Goal: Check status: Check status

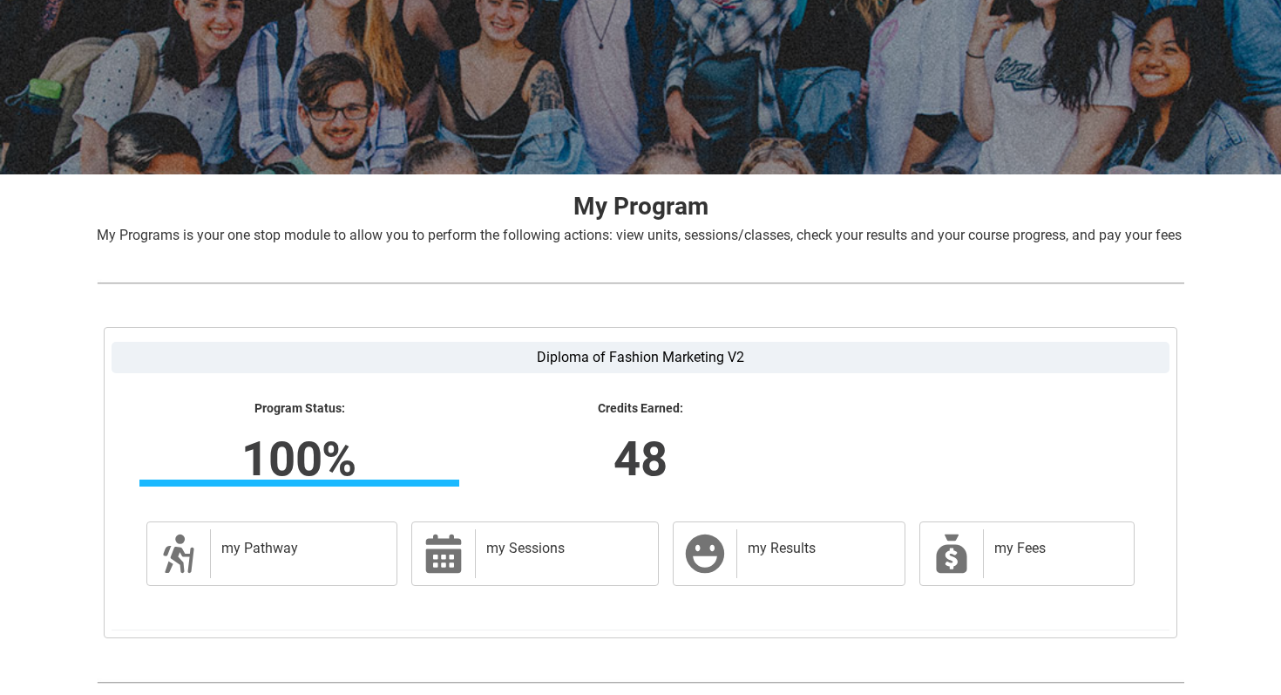
scroll to position [276, 0]
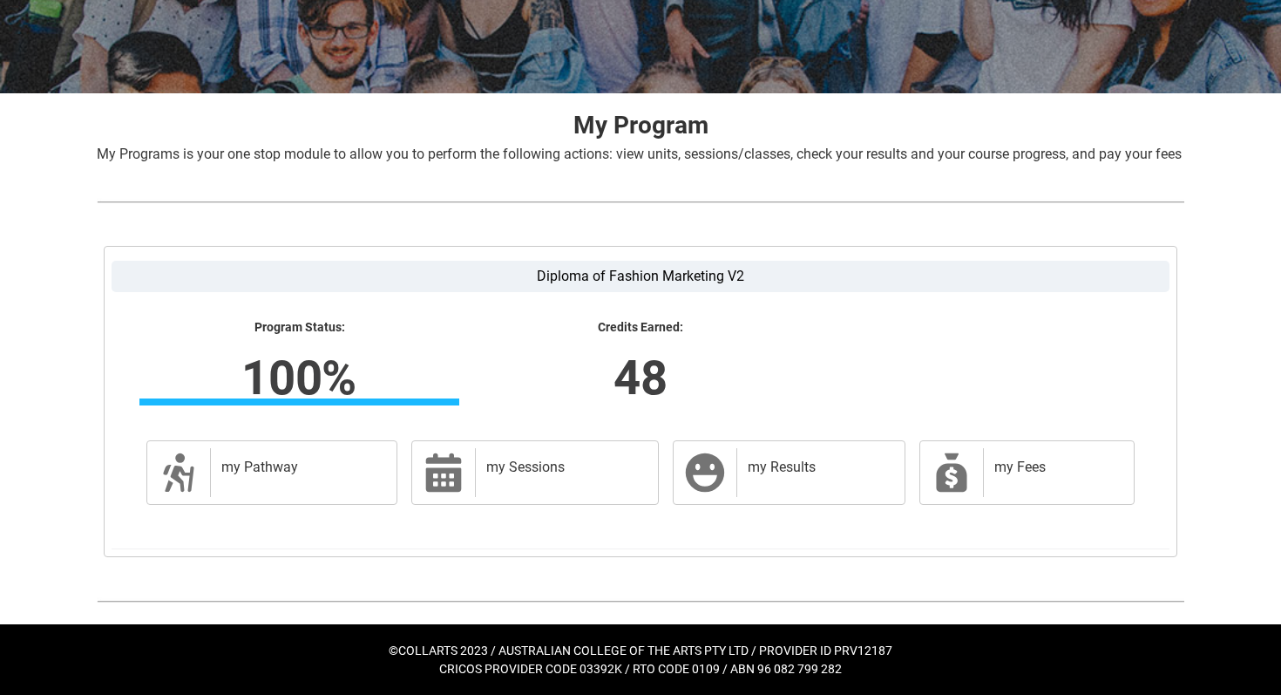
click at [642, 384] on lightning-formatted-number "48" at bounding box center [641, 377] width 544 height 71
click at [649, 285] on label "Diploma of Fashion Marketing V2" at bounding box center [641, 276] width 1058 height 31
click at [0, 0] on input "Diploma of Fashion Marketing V2" at bounding box center [0, 0] width 0 height 0
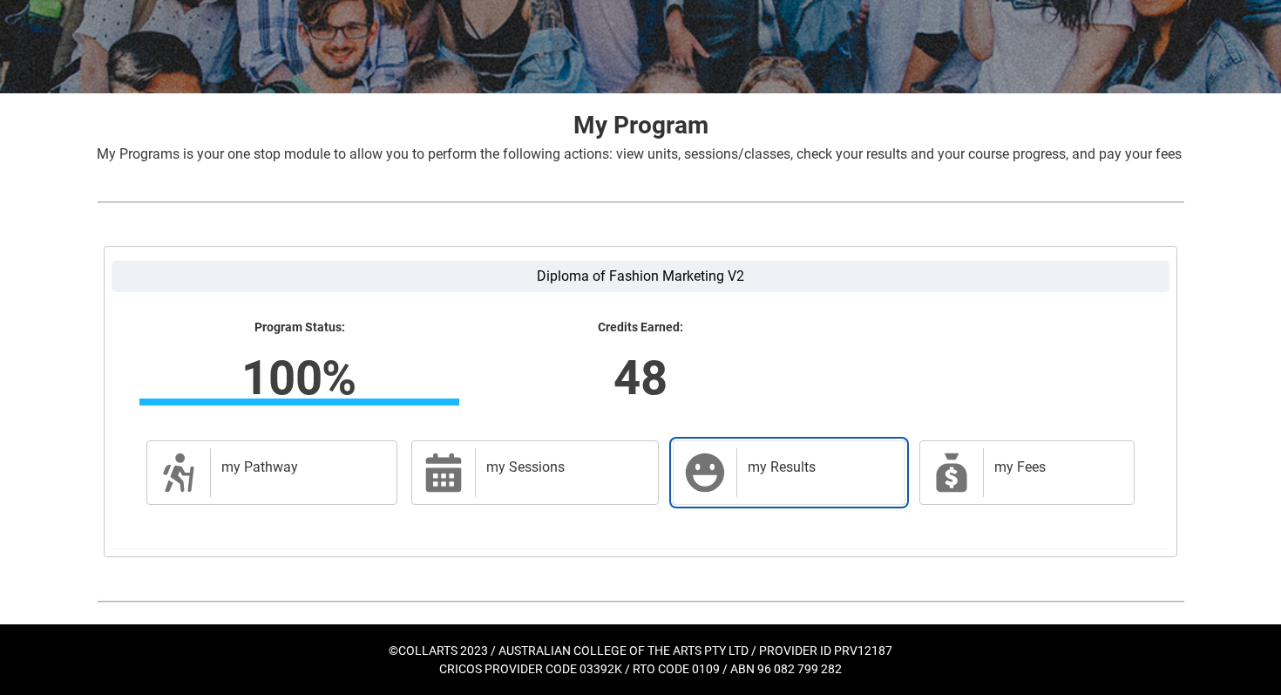
click at [733, 472] on link "my Results my Results" at bounding box center [789, 472] width 233 height 65
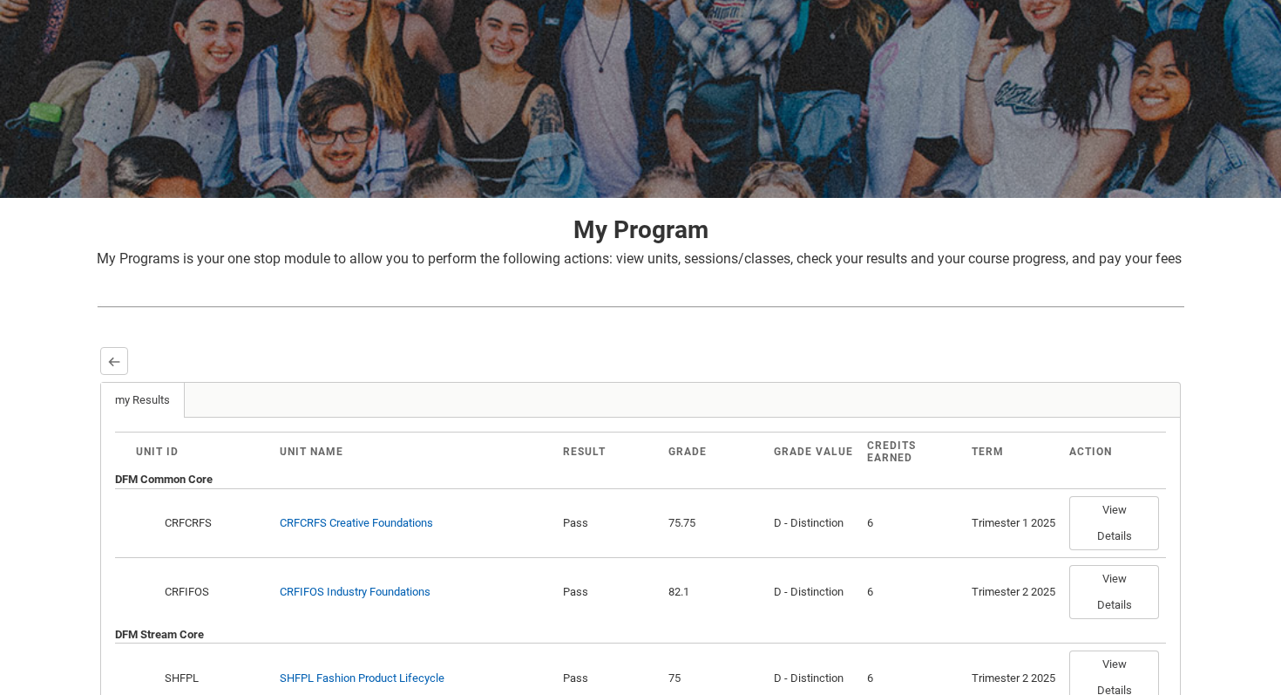
scroll to position [0, 0]
